Goal: Information Seeking & Learning: Stay updated

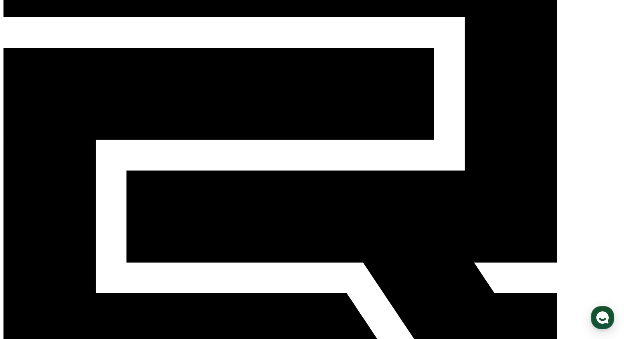
scroll to position [77, 0]
